Goal: Transaction & Acquisition: Book appointment/travel/reservation

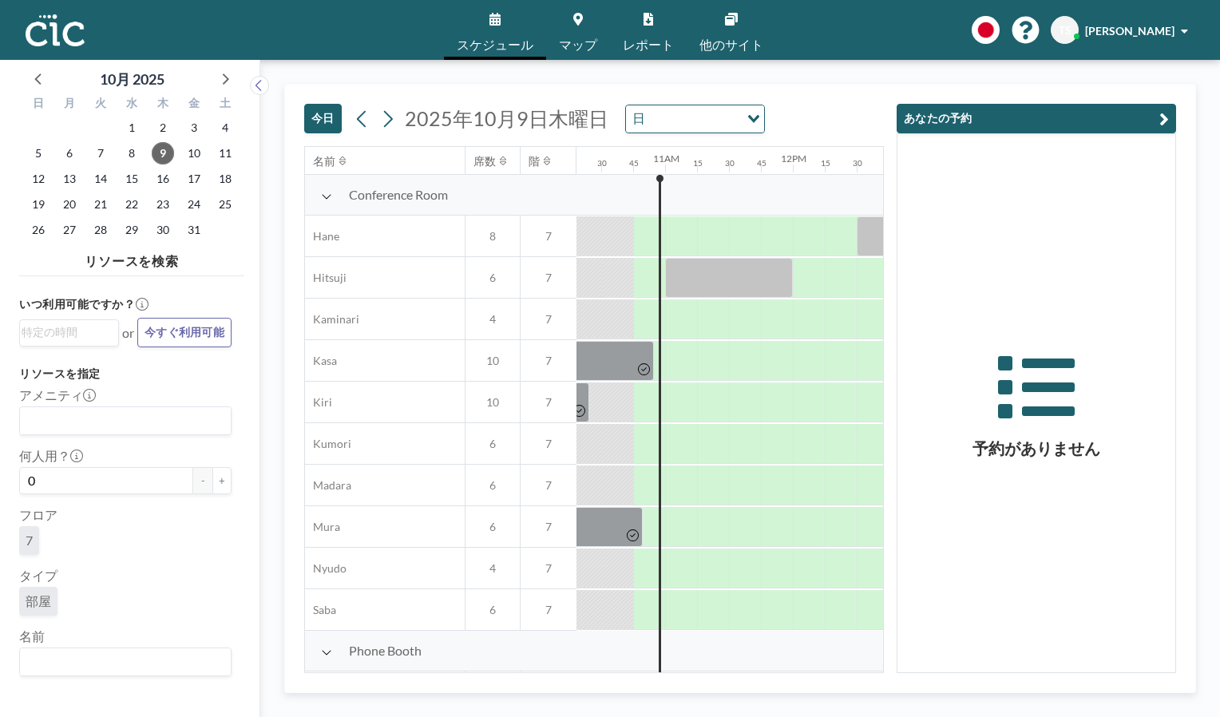
scroll to position [0, 1341]
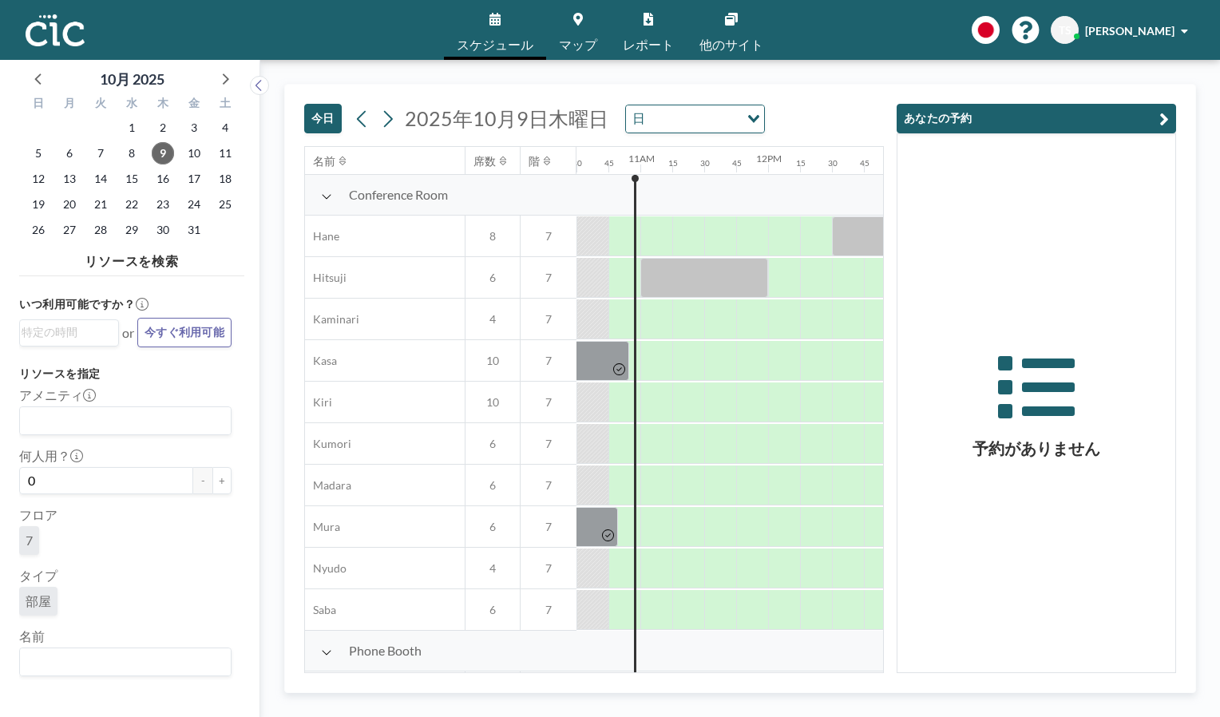
click at [574, 30] on link "マップ" at bounding box center [578, 30] width 64 height 60
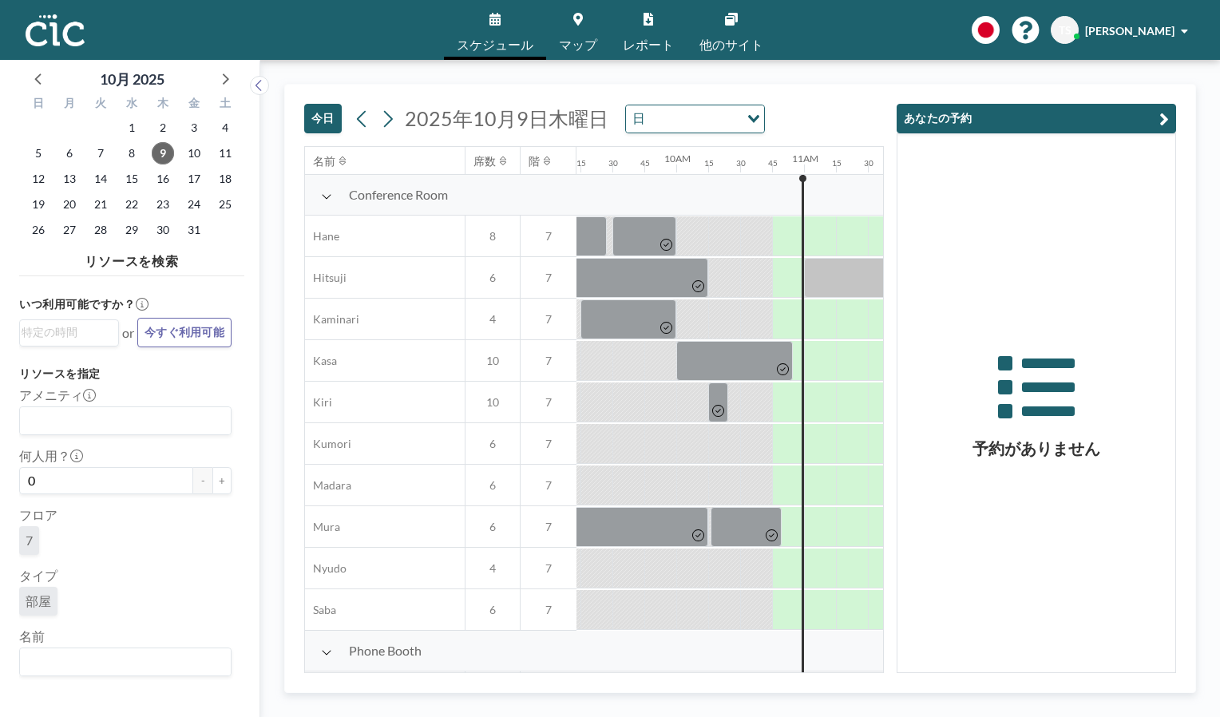
scroll to position [0, 1341]
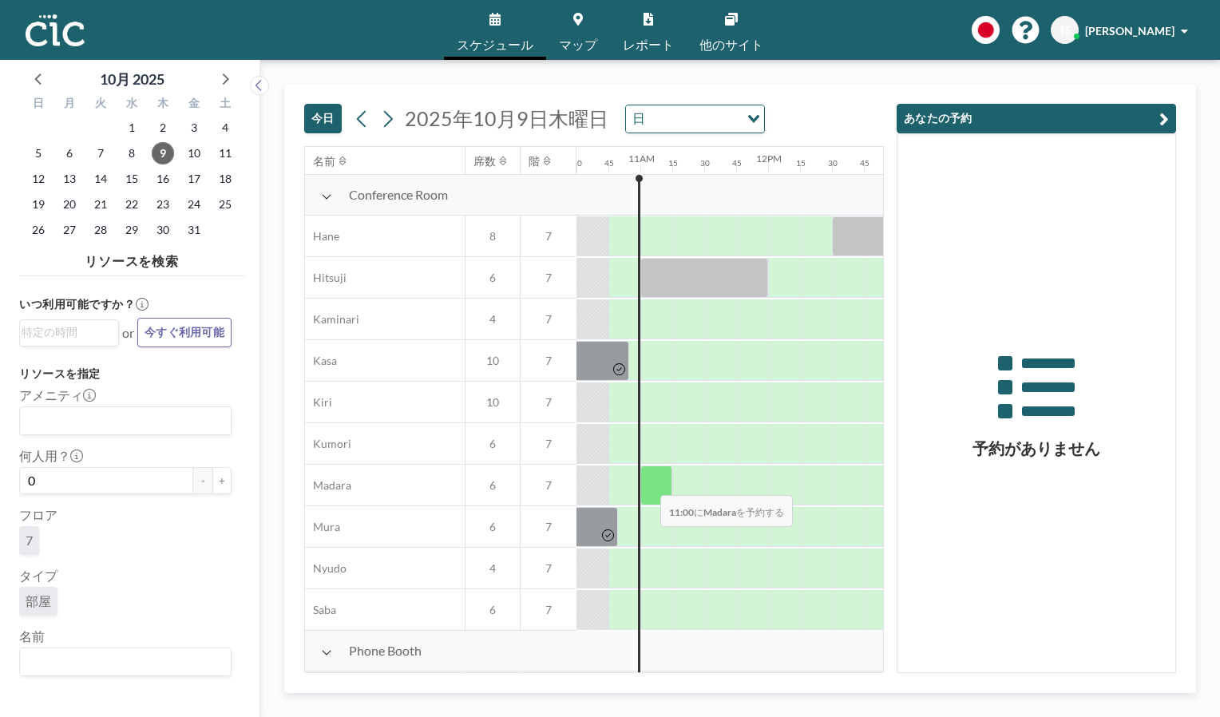
click at [647, 484] on div at bounding box center [656, 485] width 32 height 40
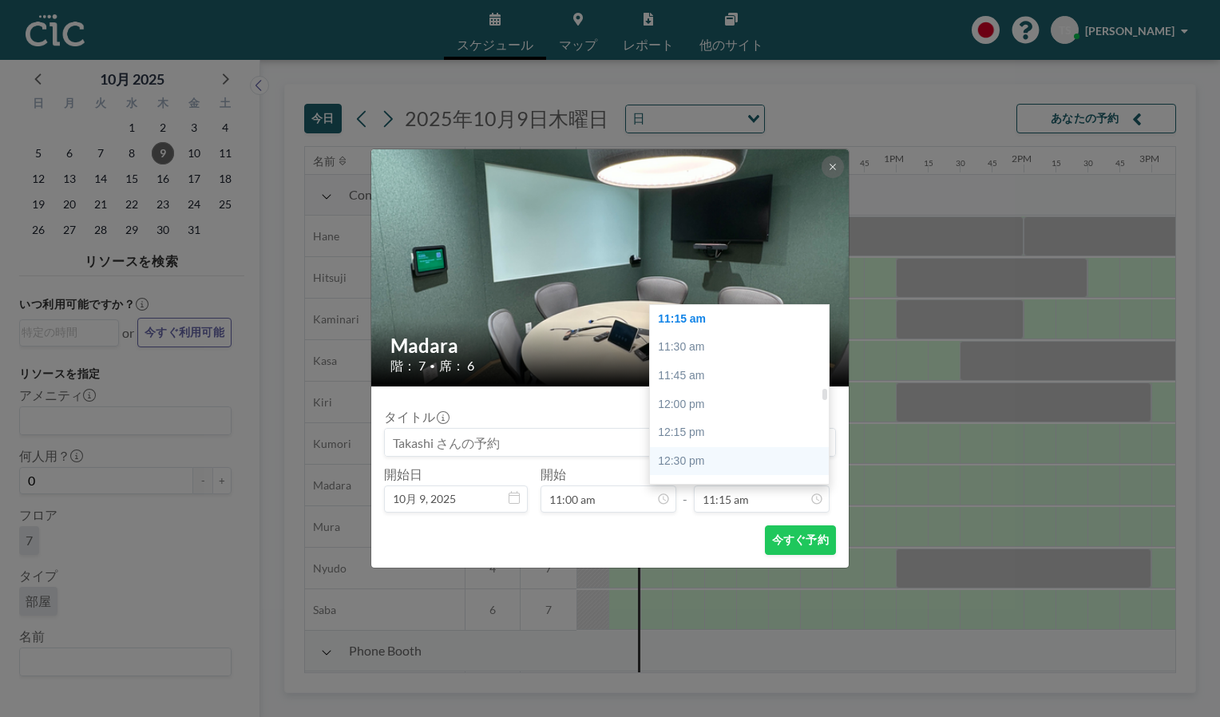
scroll to position [1358, 0]
click at [701, 354] on div "12:15 pm" at bounding box center [743, 352] width 187 height 29
click at [688, 347] on div "12:30 pm" at bounding box center [743, 348] width 187 height 29
type input "12:30 pm"
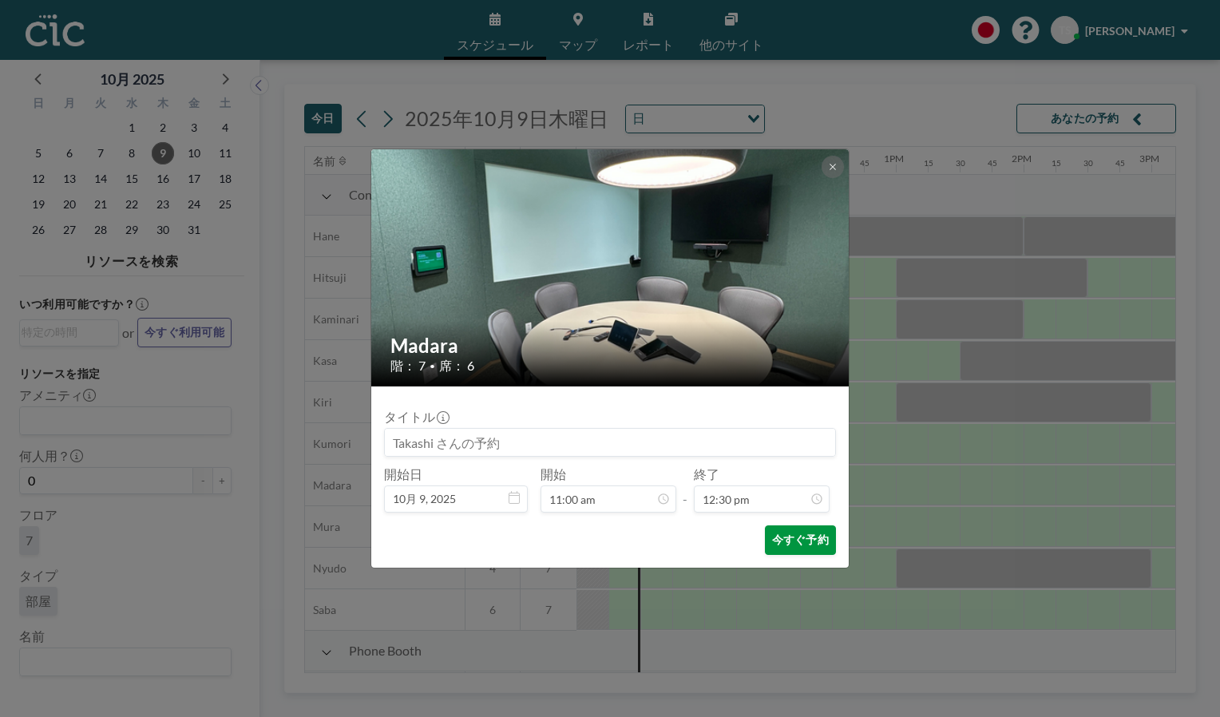
scroll to position [1421, 0]
click at [793, 537] on button "今すぐ予約" at bounding box center [800, 540] width 71 height 30
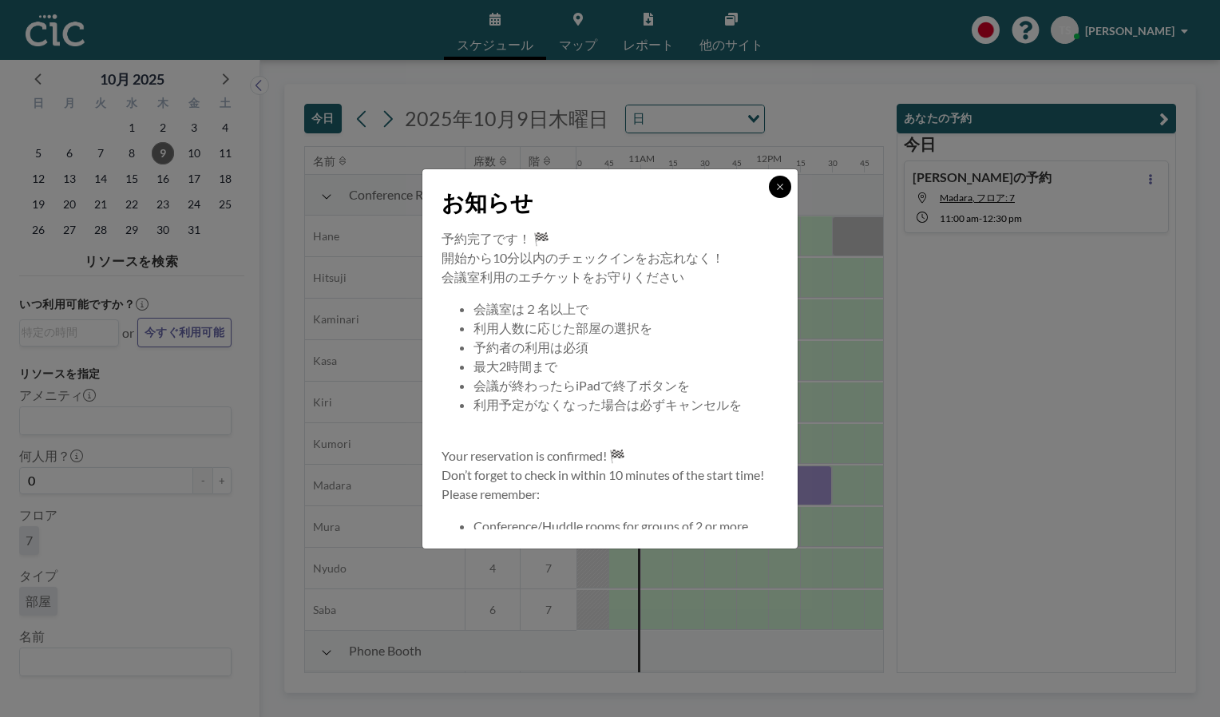
click at [772, 186] on button at bounding box center [780, 187] width 22 height 22
